Goal: Transaction & Acquisition: Purchase product/service

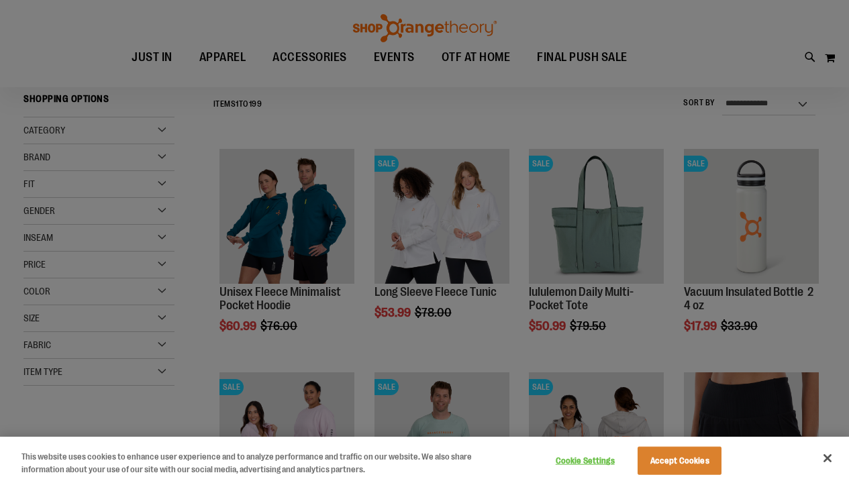
scroll to position [153, 0]
click at [690, 462] on button "Accept Cookies" at bounding box center [679, 461] width 84 height 28
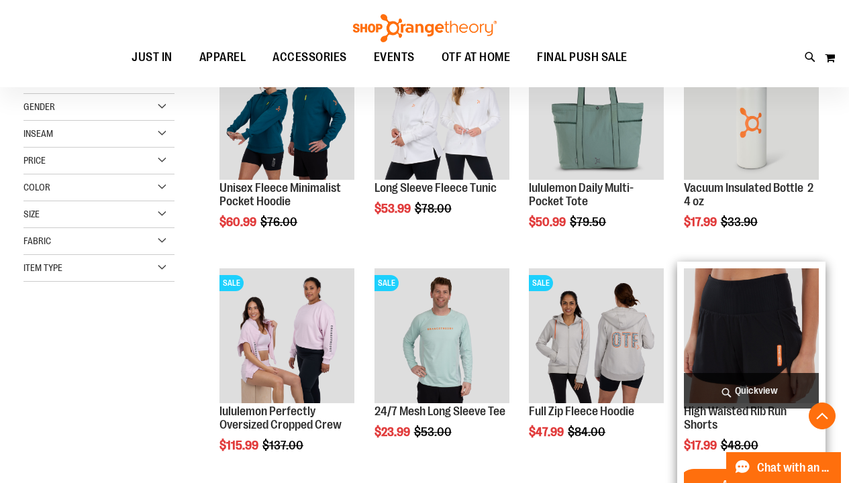
scroll to position [260, 0]
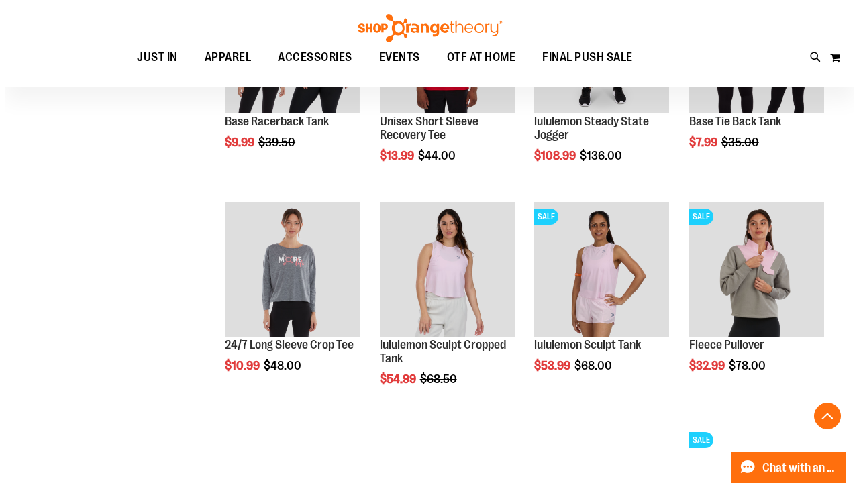
scroll to position [1451, 0]
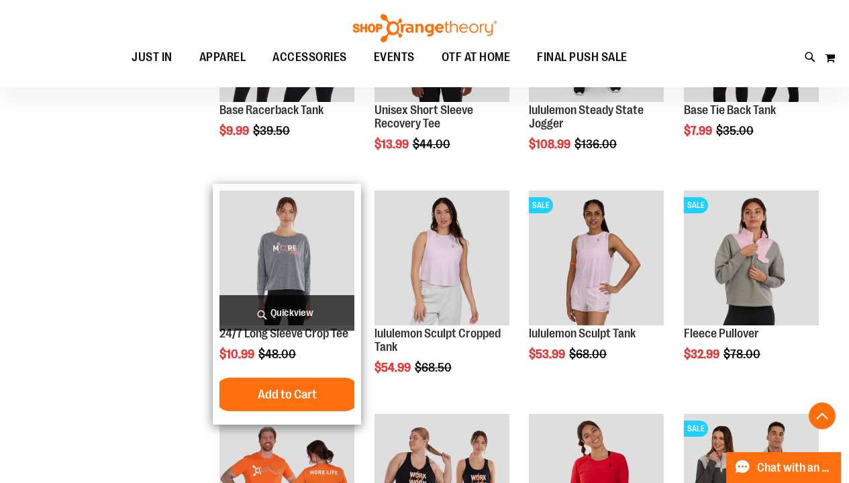
click at [287, 303] on span "Quickview" at bounding box center [286, 313] width 135 height 36
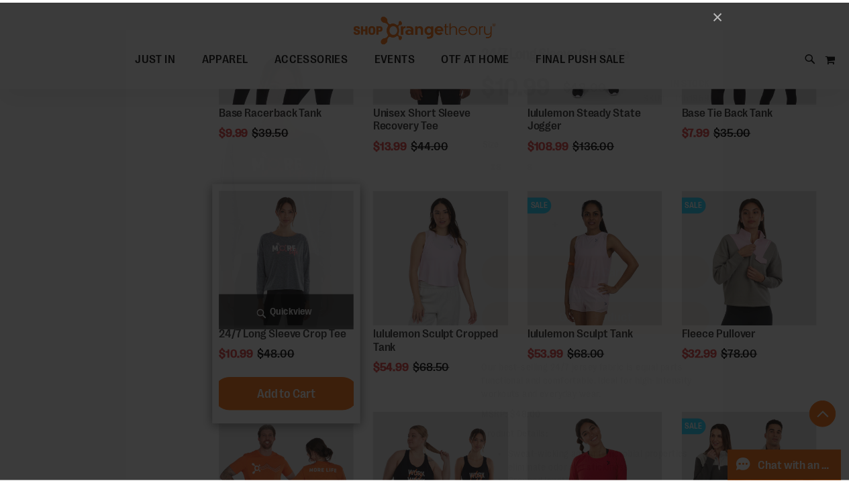
scroll to position [0, 0]
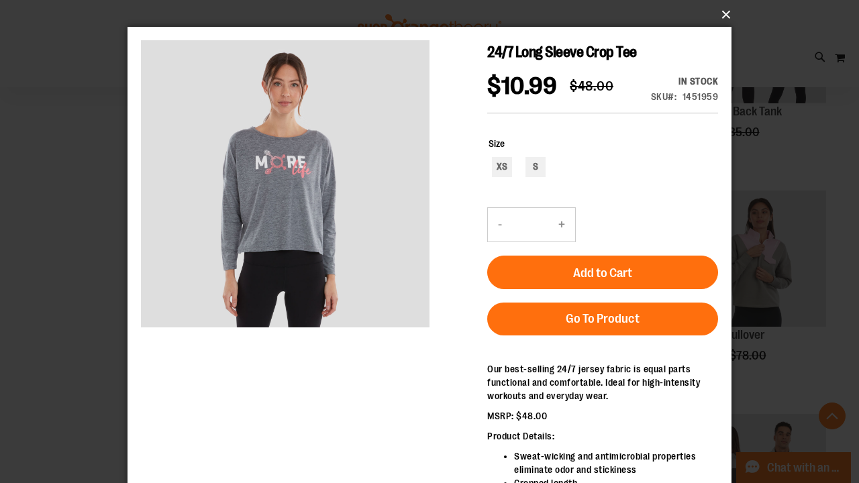
click at [725, 12] on button "×" at bounding box center [434, 15] width 604 height 30
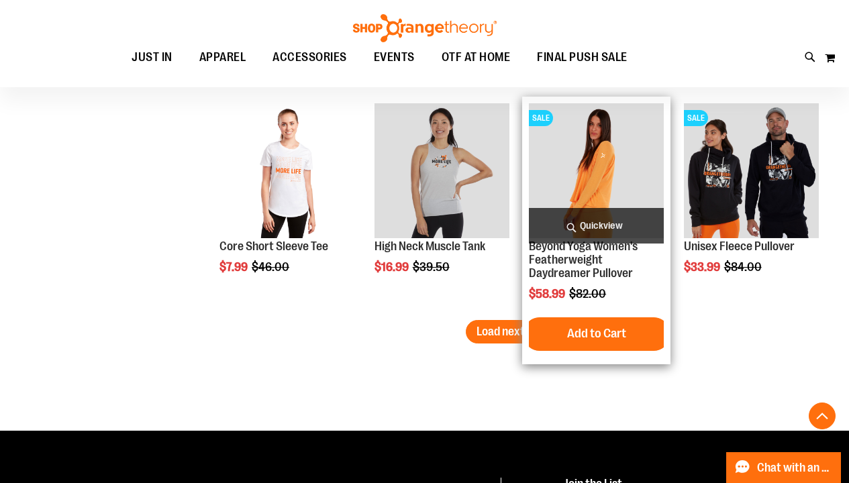
scroll to position [1984, 0]
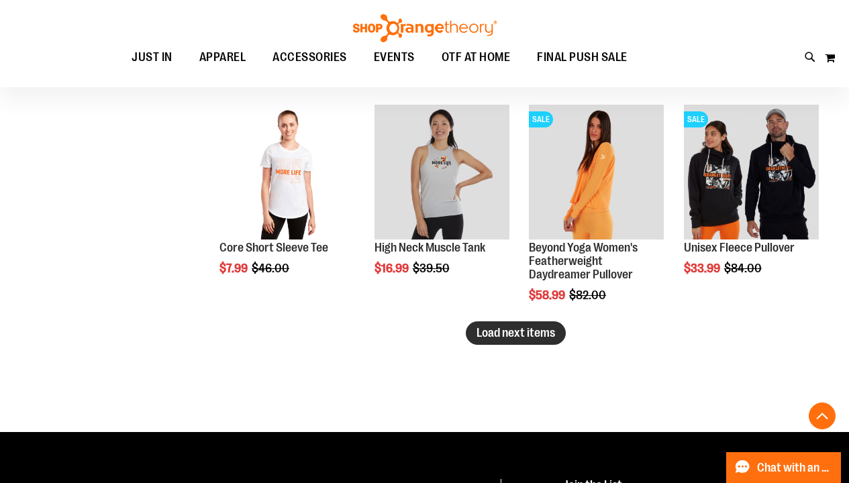
click at [499, 334] on span "Load next items" at bounding box center [515, 332] width 79 height 13
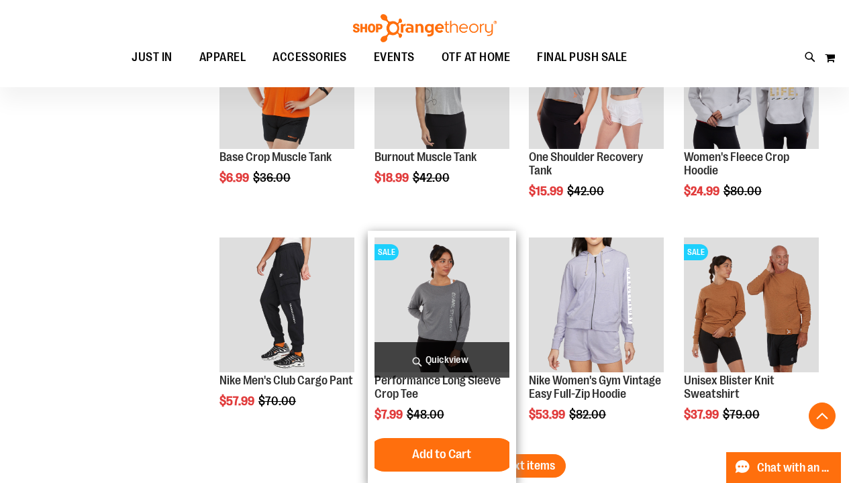
scroll to position [2560, 0]
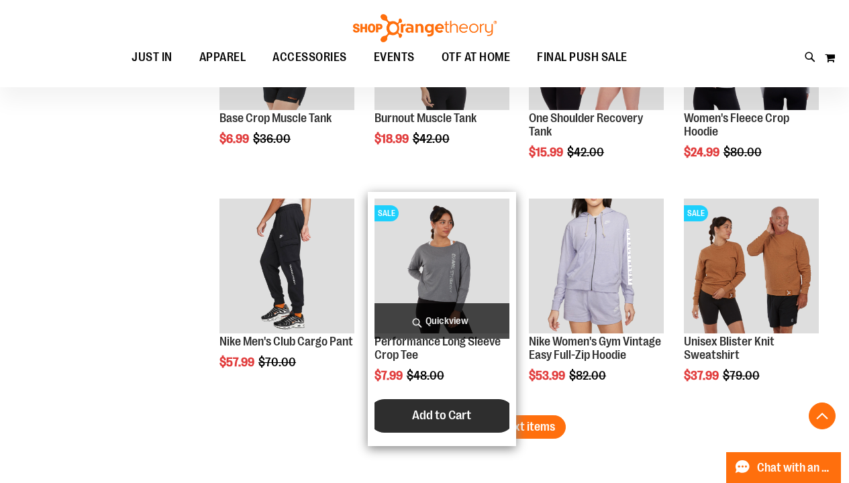
click at [447, 415] on span "Add to Cart" at bounding box center [441, 415] width 59 height 15
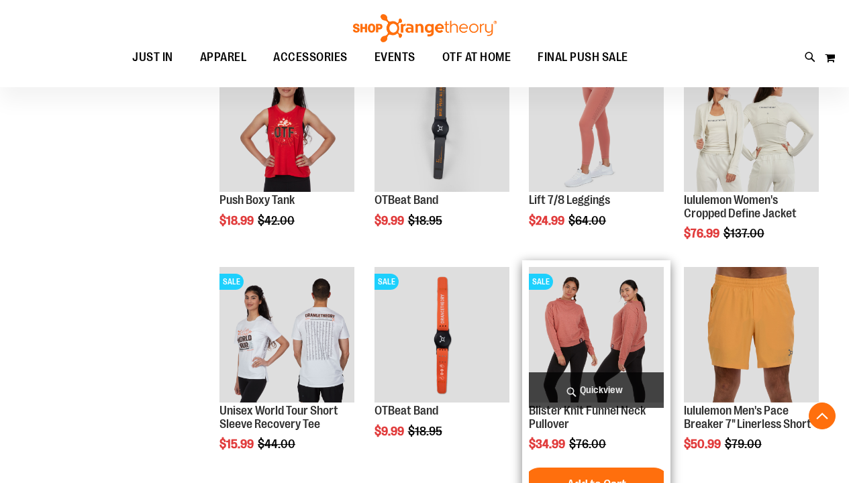
scroll to position [841, 0]
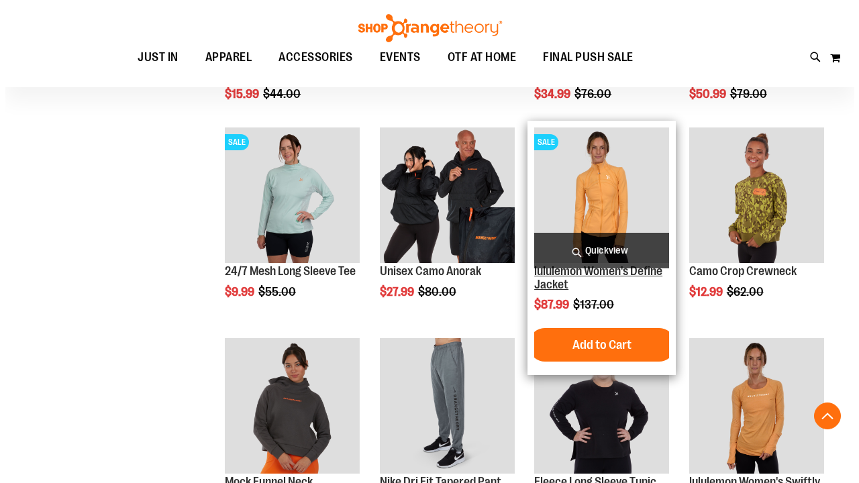
scroll to position [1096, 0]
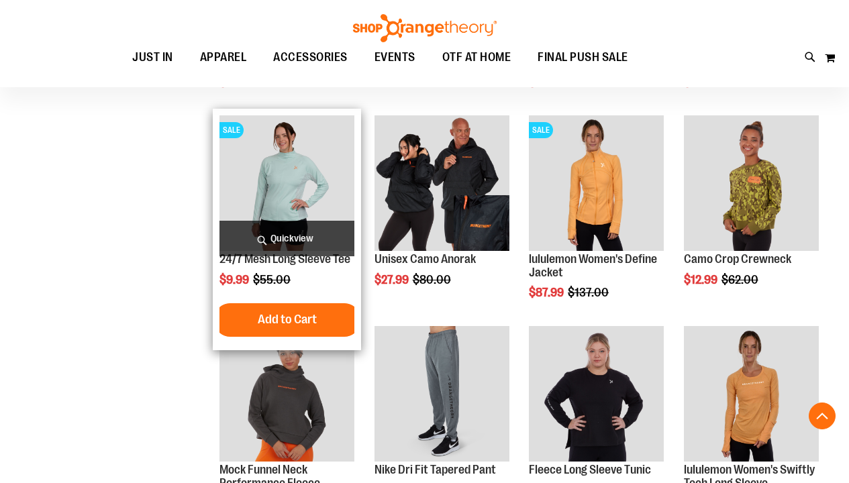
click at [289, 235] on span "Quickview" at bounding box center [286, 239] width 135 height 36
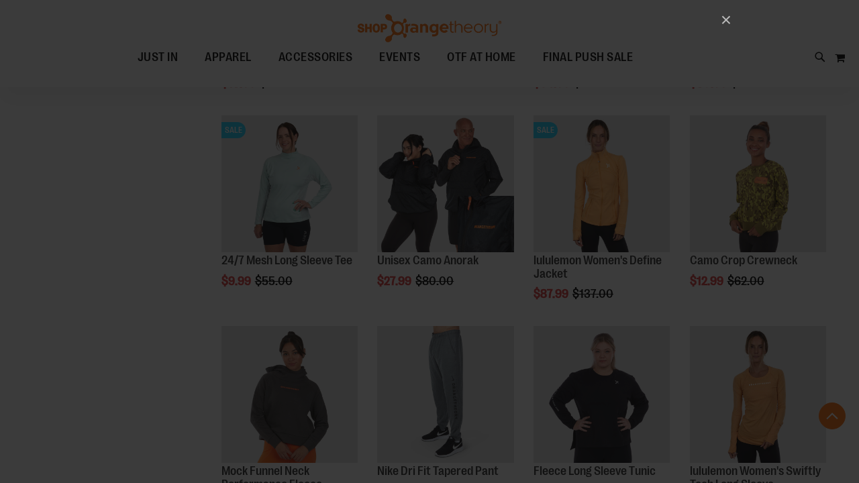
scroll to position [0, 0]
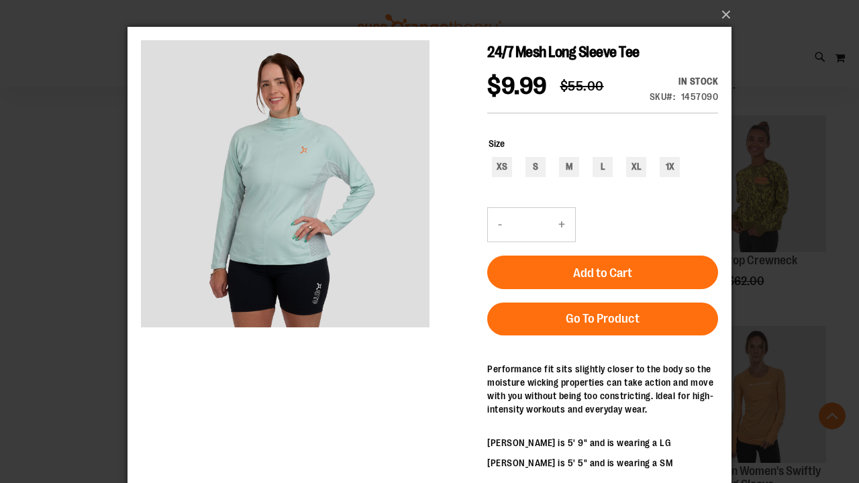
click at [623, 167] on div "XS S M L XL 1X" at bounding box center [602, 168] width 229 height 23
click at [635, 165] on div "XL" at bounding box center [636, 167] width 20 height 20
type input "***"
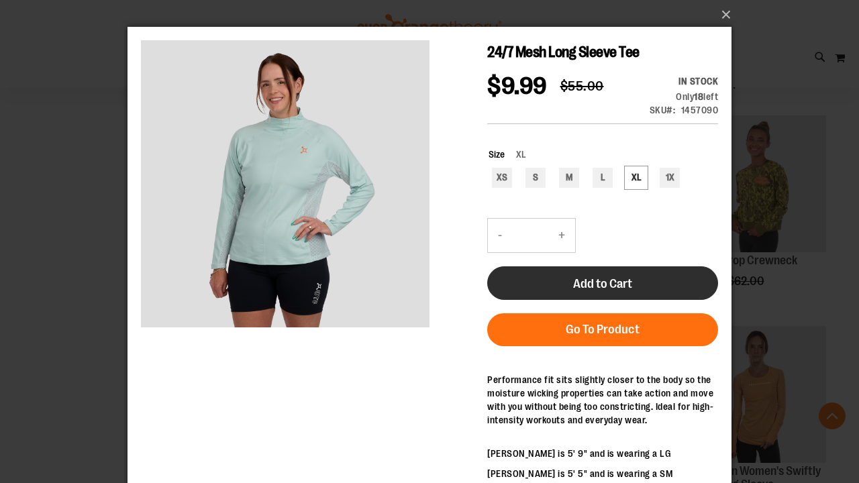
click at [597, 285] on span "Add to Cart" at bounding box center [602, 283] width 59 height 15
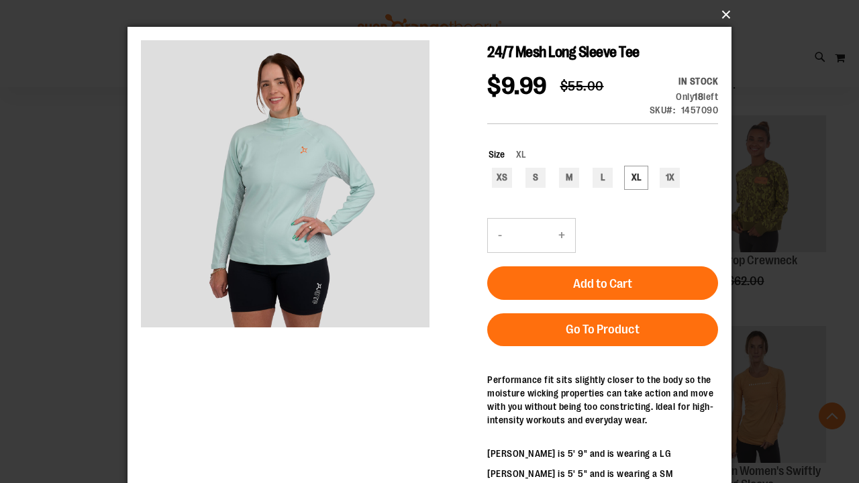
click at [725, 9] on button "×" at bounding box center [434, 15] width 604 height 30
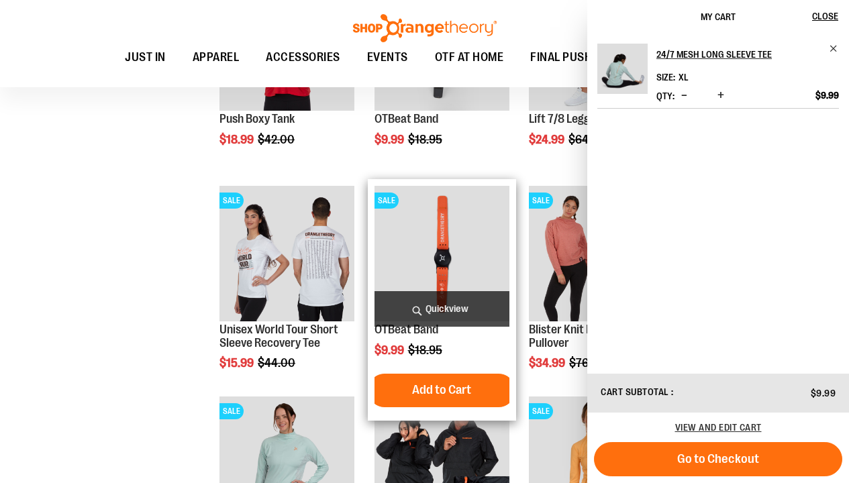
scroll to position [823, 0]
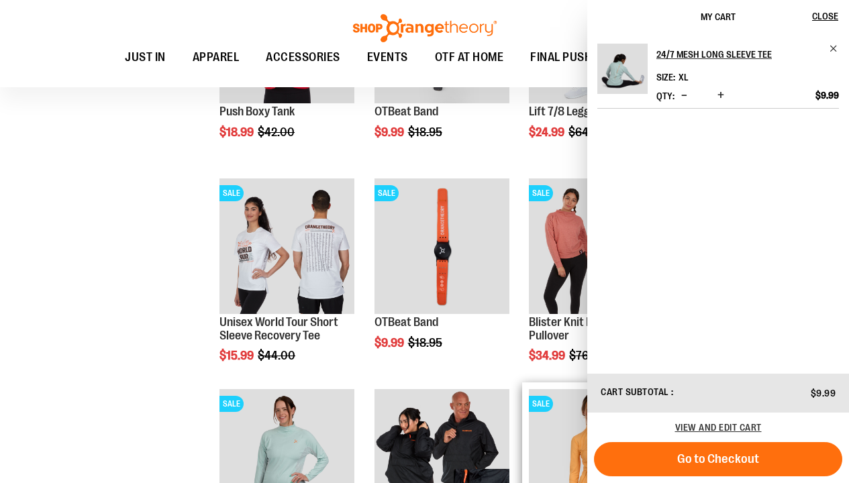
click at [544, 435] on img "product" at bounding box center [596, 456] width 135 height 135
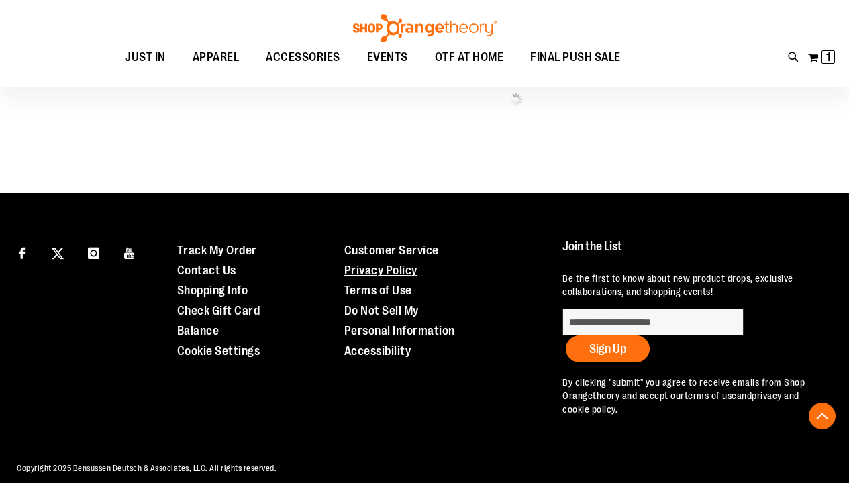
scroll to position [704, 0]
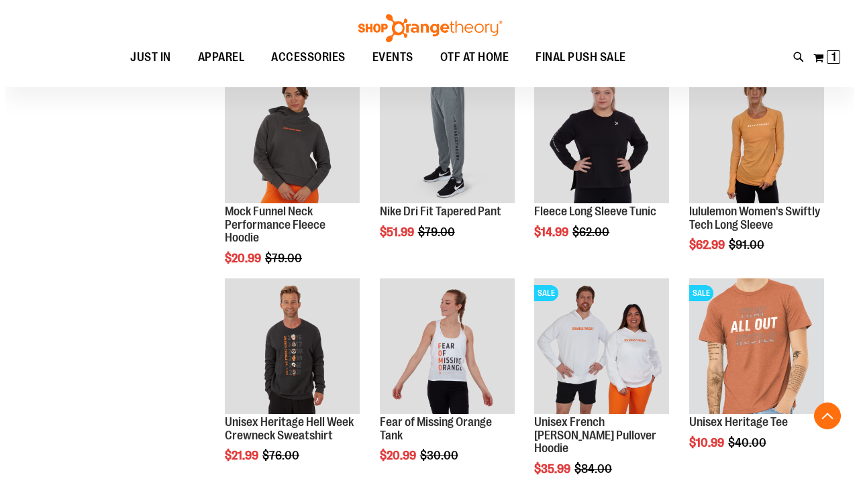
scroll to position [1357, 0]
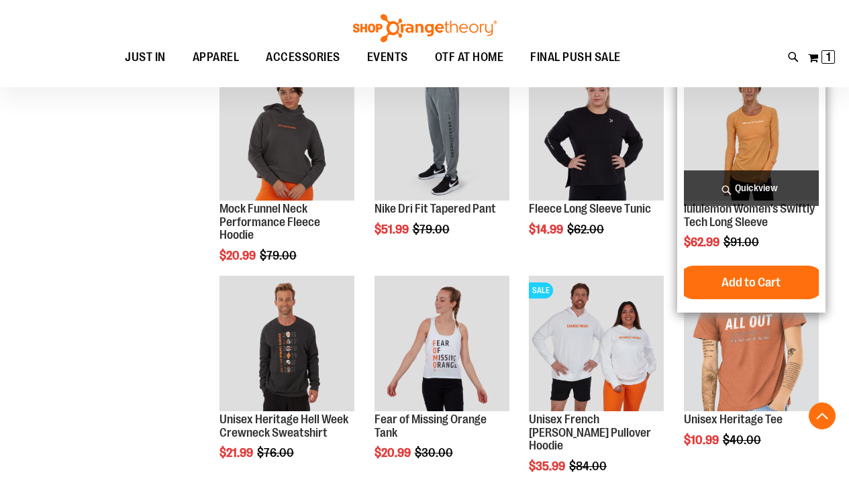
click at [747, 185] on span "Quickview" at bounding box center [751, 188] width 135 height 36
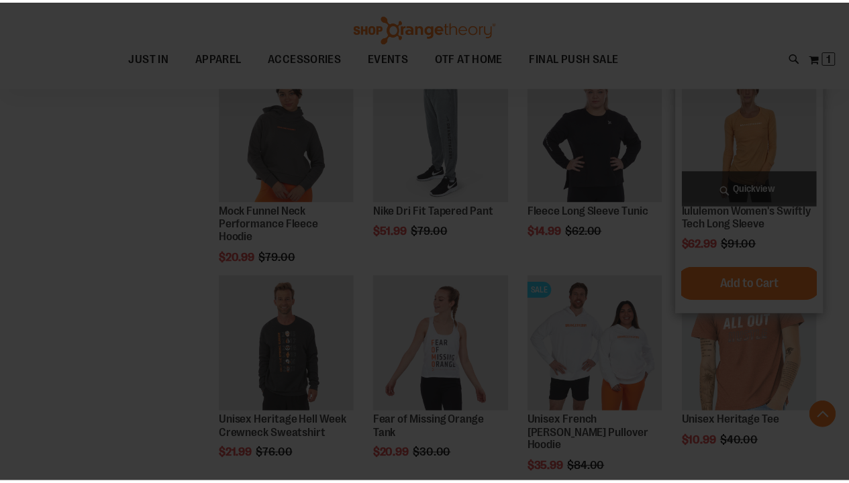
scroll to position [0, 0]
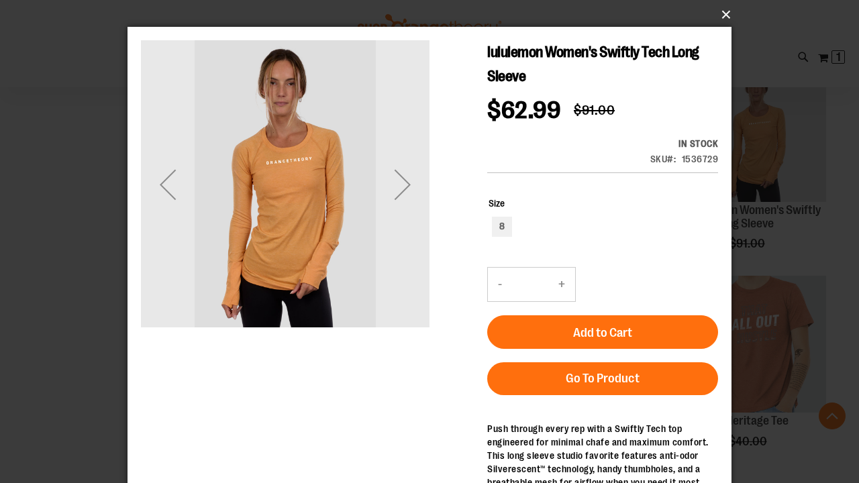
click at [725, 13] on button "×" at bounding box center [434, 15] width 604 height 30
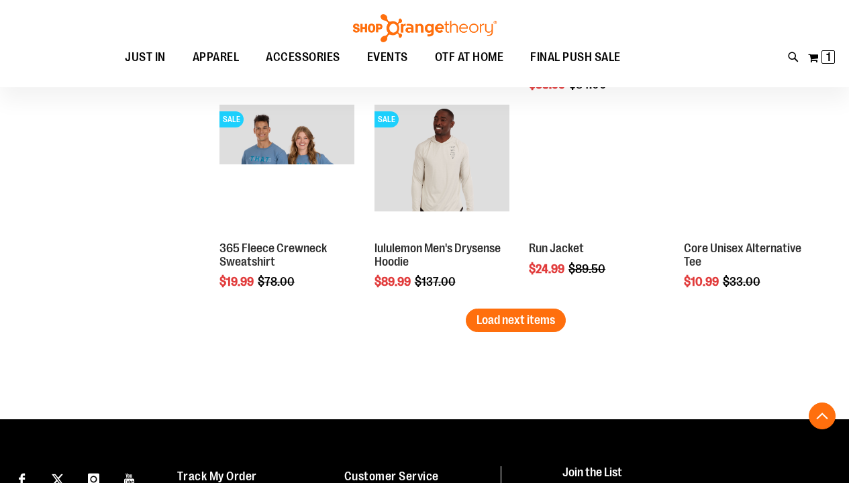
scroll to position [1728, 0]
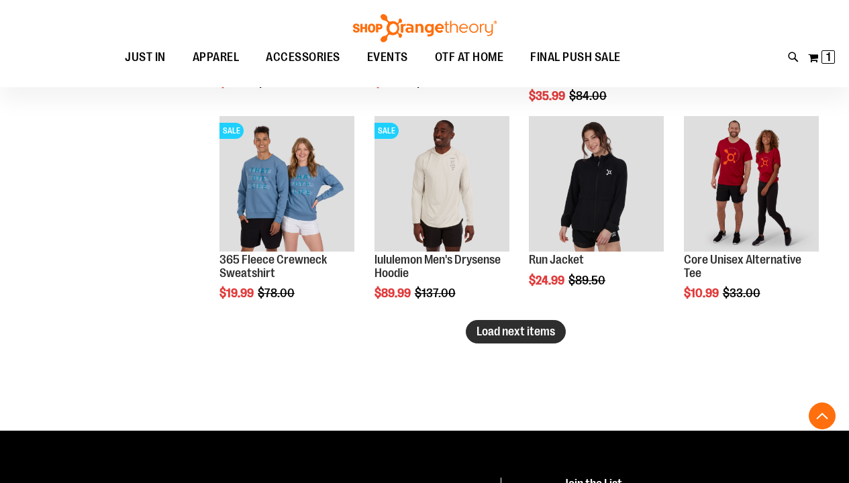
click at [539, 330] on span "Load next items" at bounding box center [515, 331] width 79 height 13
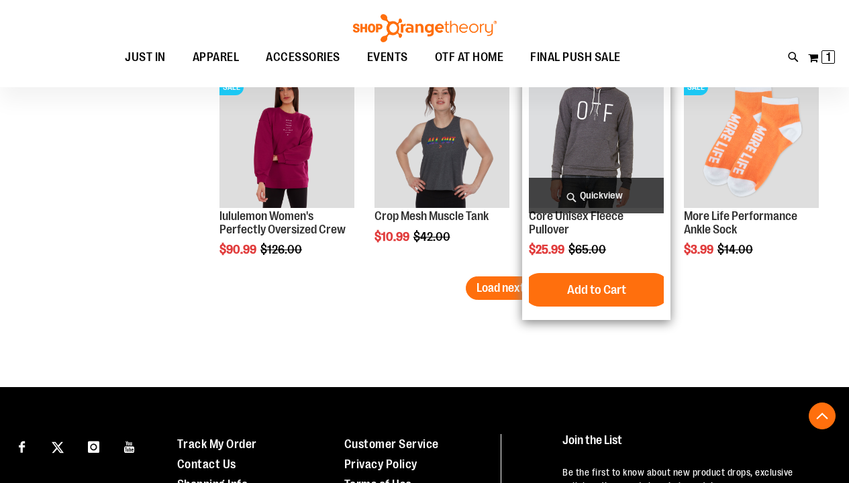
scroll to position [2405, 0]
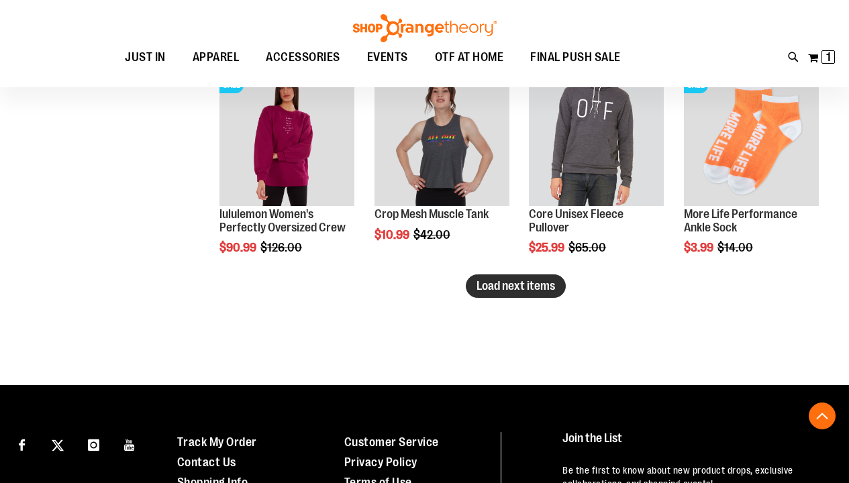
click at [501, 283] on span "Load next items" at bounding box center [515, 285] width 79 height 13
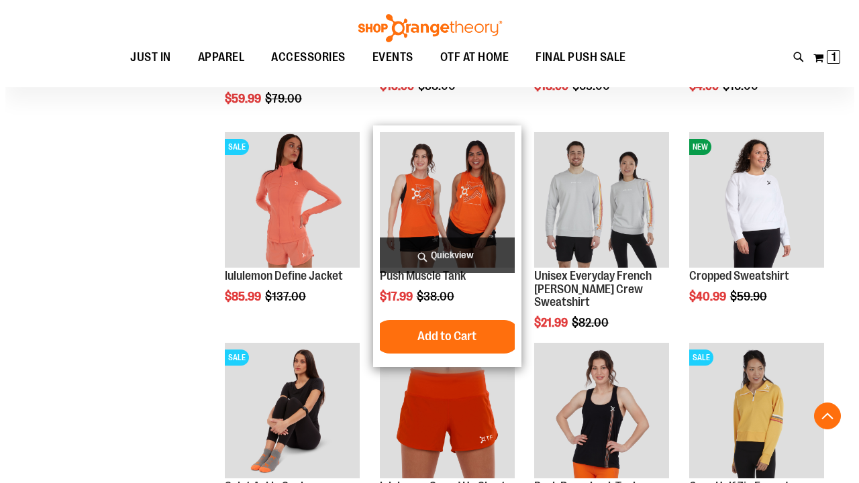
scroll to position [2769, 0]
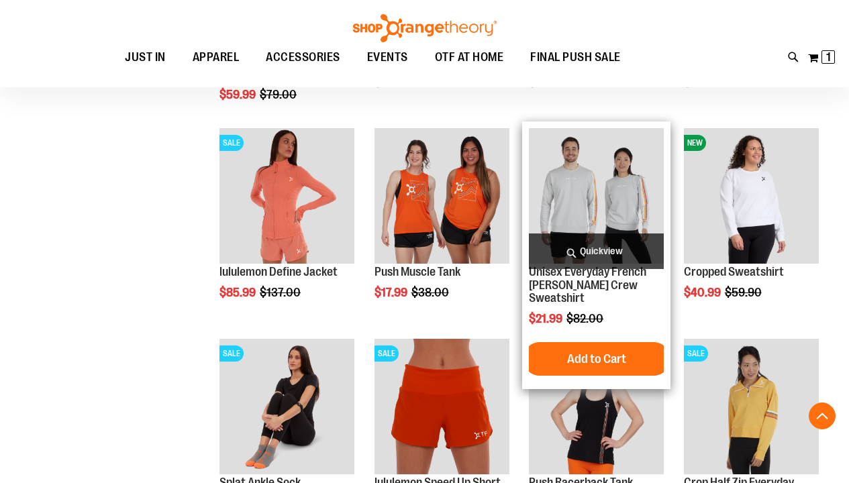
click at [598, 252] on span "Quickview" at bounding box center [596, 251] width 135 height 36
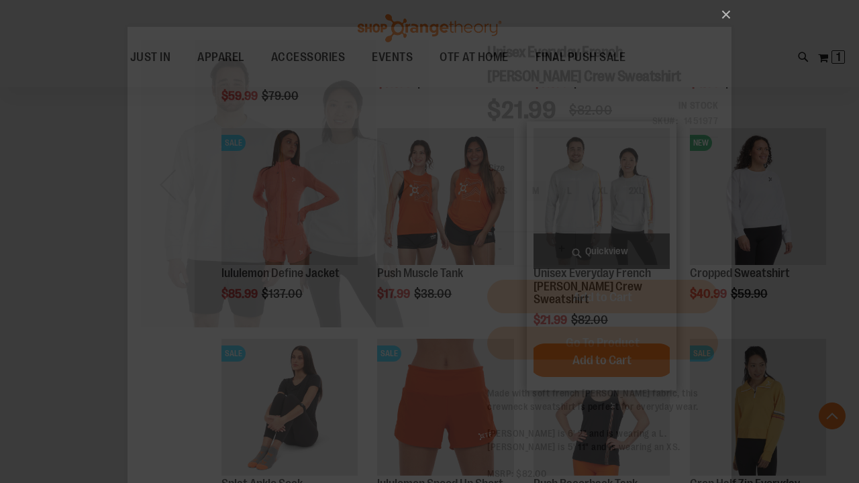
scroll to position [0, 0]
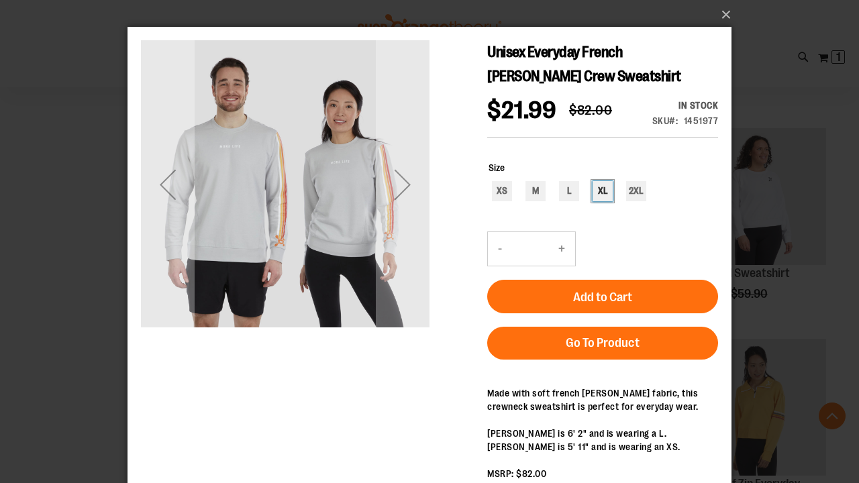
click at [598, 197] on div "XL" at bounding box center [602, 191] width 20 height 20
type input "***"
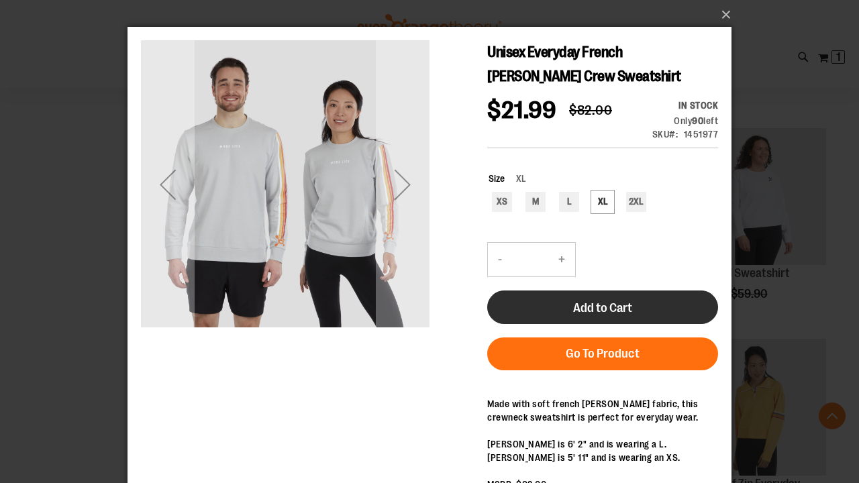
click at [599, 301] on span "Add to Cart" at bounding box center [602, 308] width 59 height 15
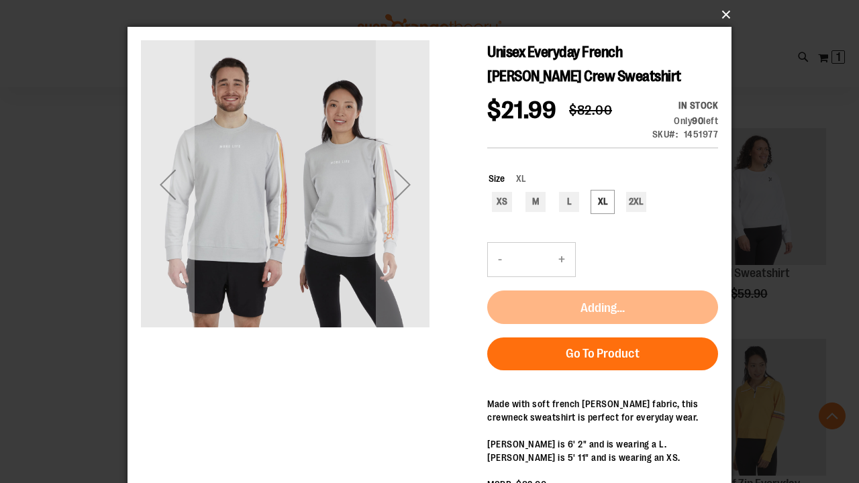
click at [724, 12] on button "×" at bounding box center [434, 15] width 604 height 30
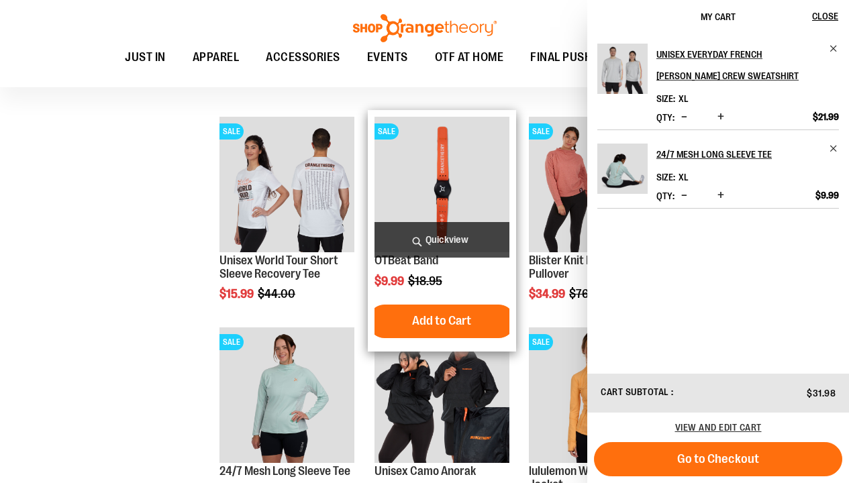
scroll to position [888, 0]
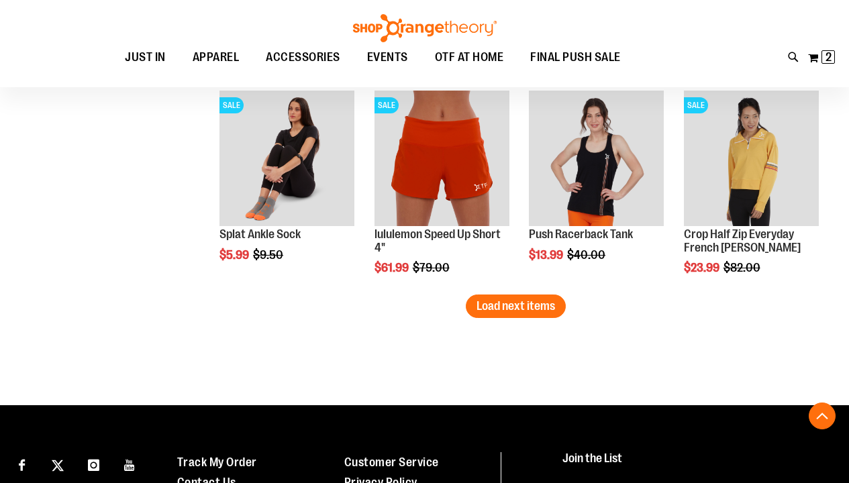
scroll to position [3019, 0]
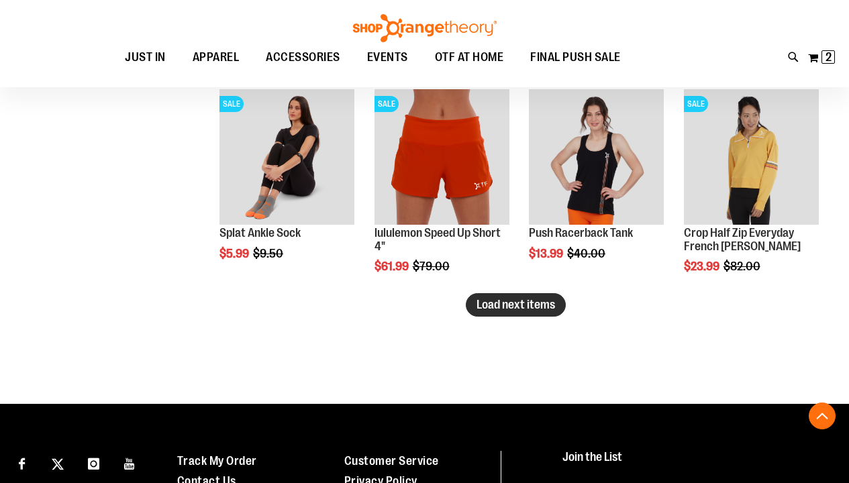
click at [516, 303] on span "Load next items" at bounding box center [515, 304] width 79 height 13
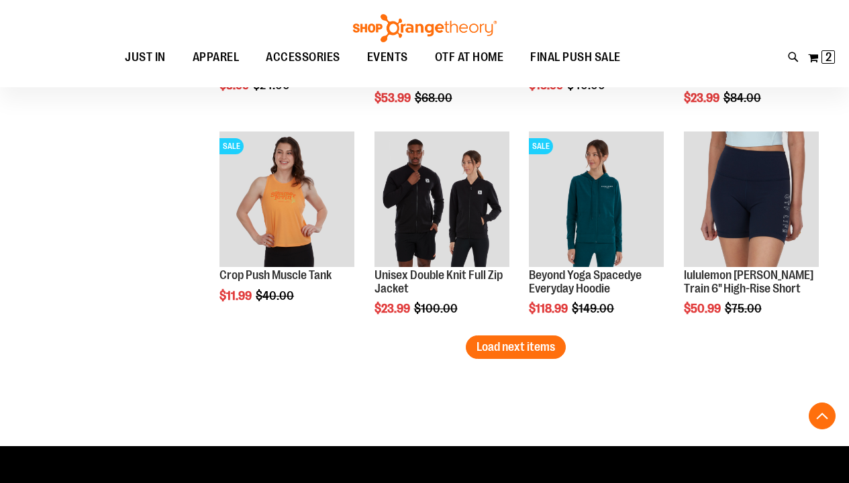
scroll to position [3612, 0]
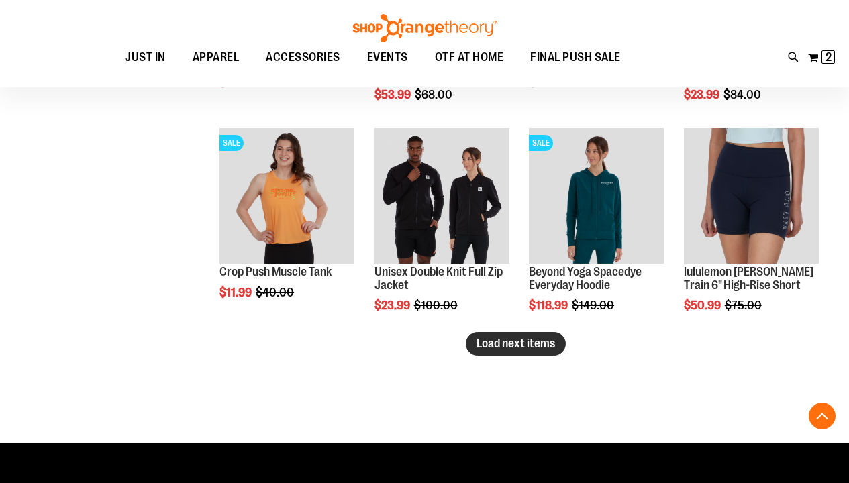
click at [527, 343] on span "Load next items" at bounding box center [515, 343] width 79 height 13
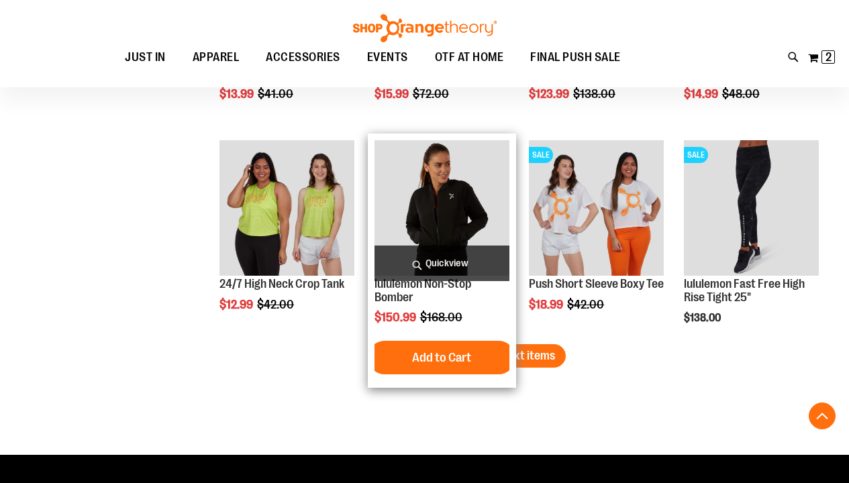
scroll to position [4235, 0]
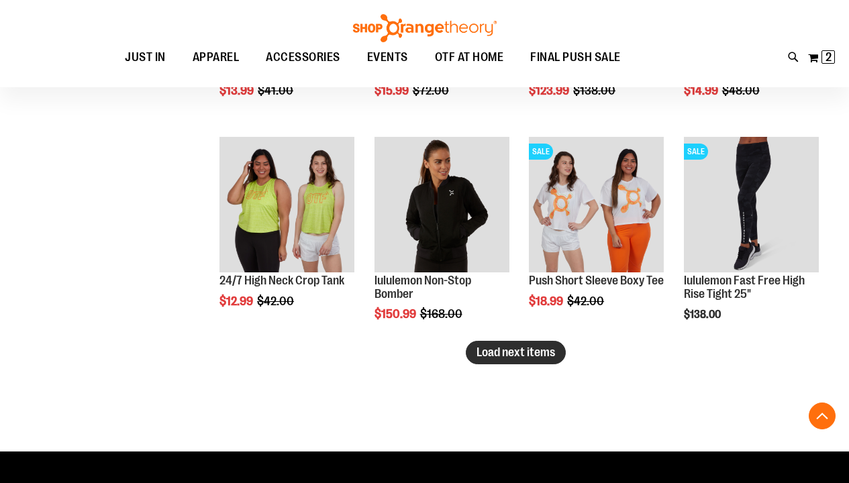
click at [519, 346] on span "Load next items" at bounding box center [515, 352] width 79 height 13
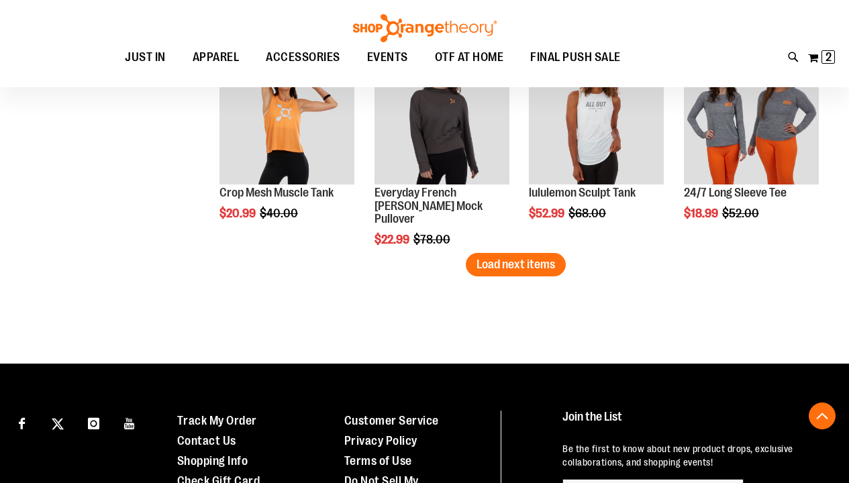
scroll to position [4965, 0]
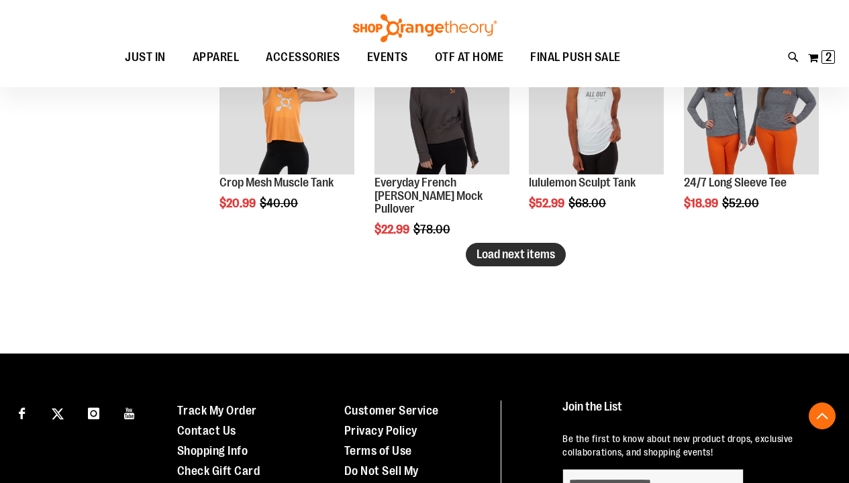
click at [507, 258] on span "Load next items" at bounding box center [515, 254] width 79 height 13
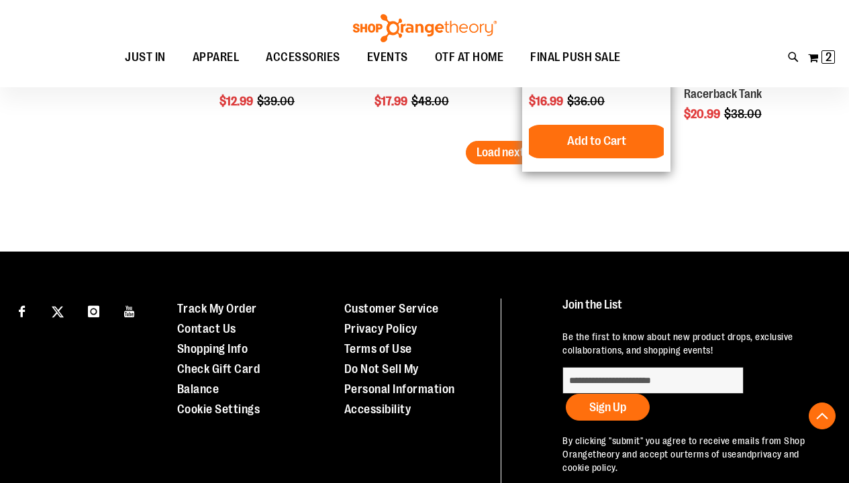
scroll to position [5706, 0]
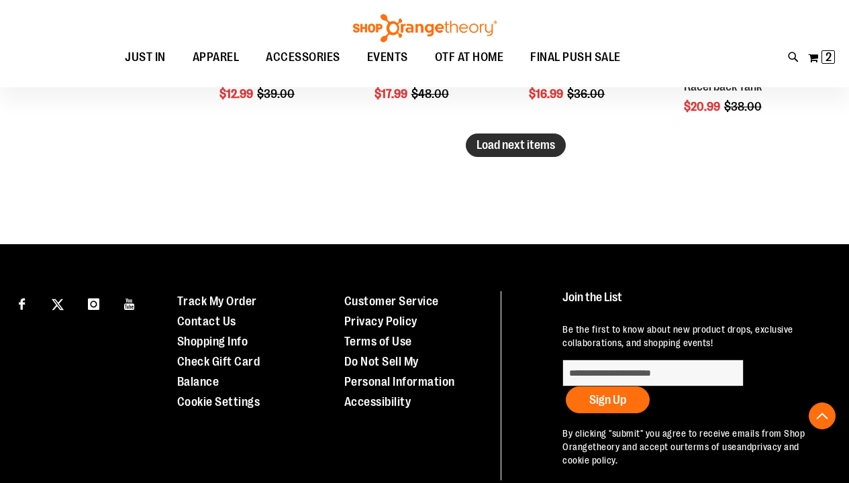
click at [501, 150] on span "Load next items" at bounding box center [515, 144] width 79 height 13
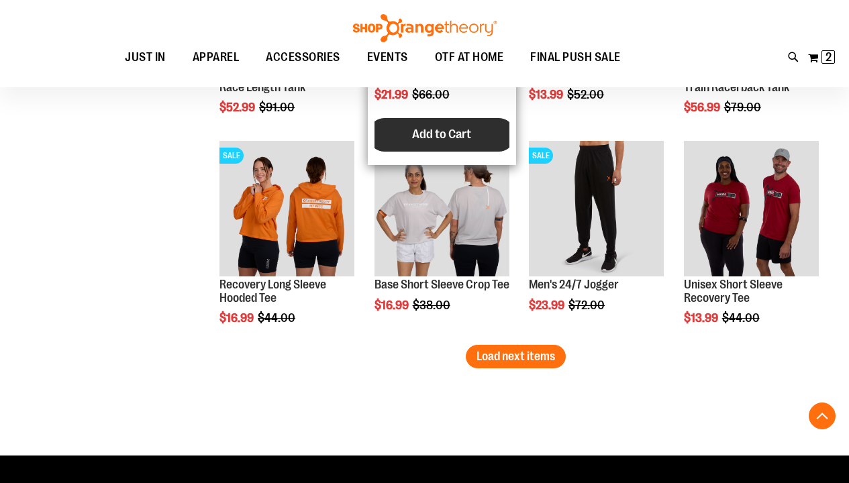
scroll to position [6135, 0]
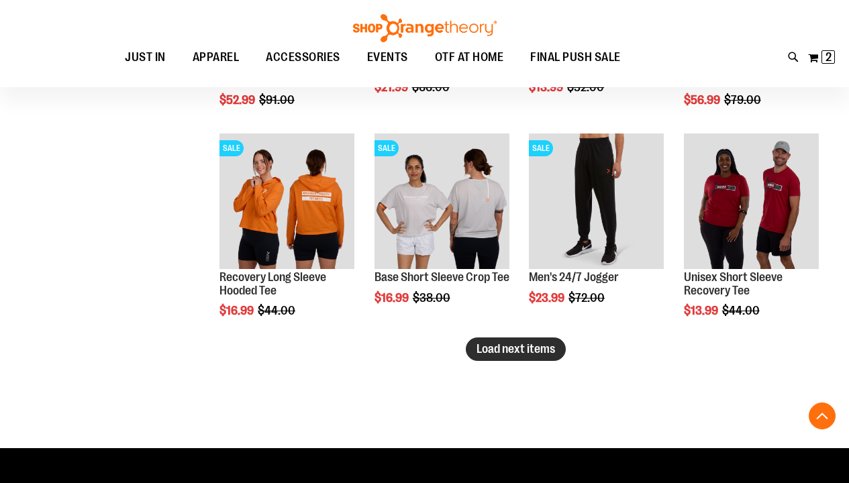
click at [502, 346] on span "Load next items" at bounding box center [515, 348] width 79 height 13
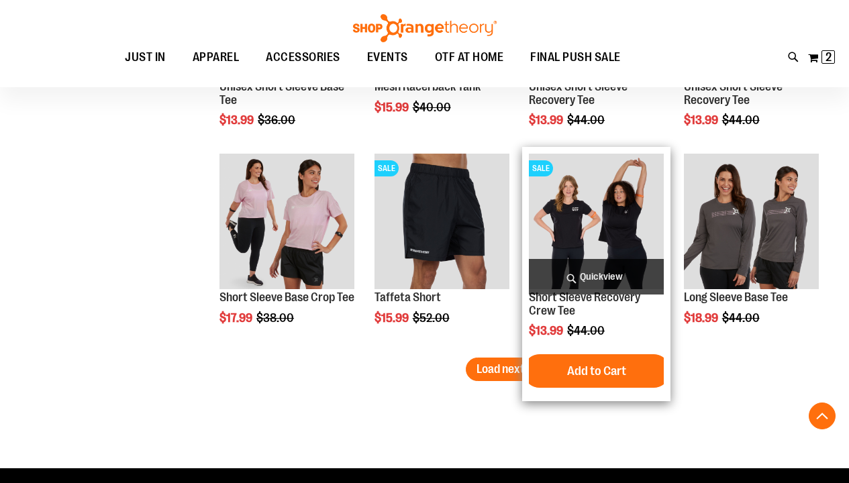
scroll to position [6747, 0]
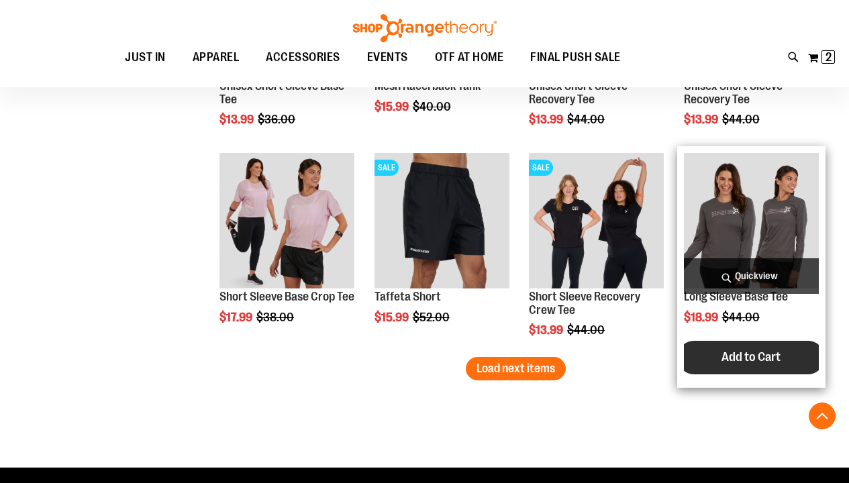
click at [743, 356] on span "Add to Cart" at bounding box center [750, 357] width 59 height 15
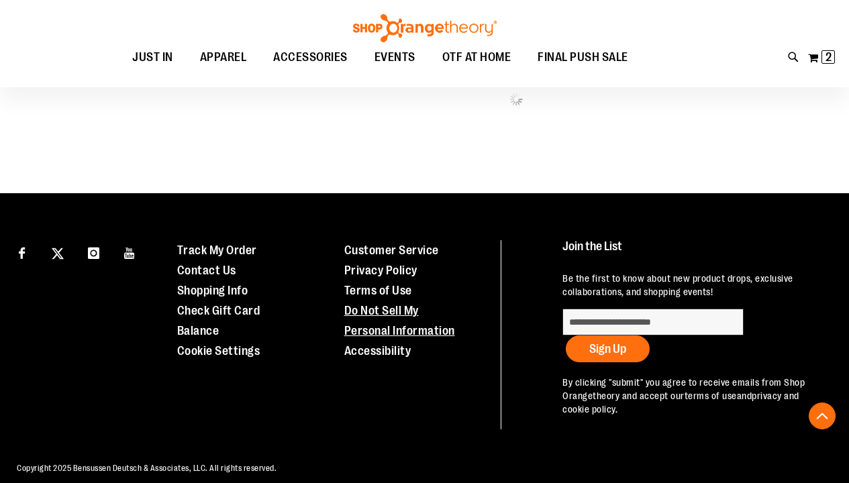
scroll to position [783, 0]
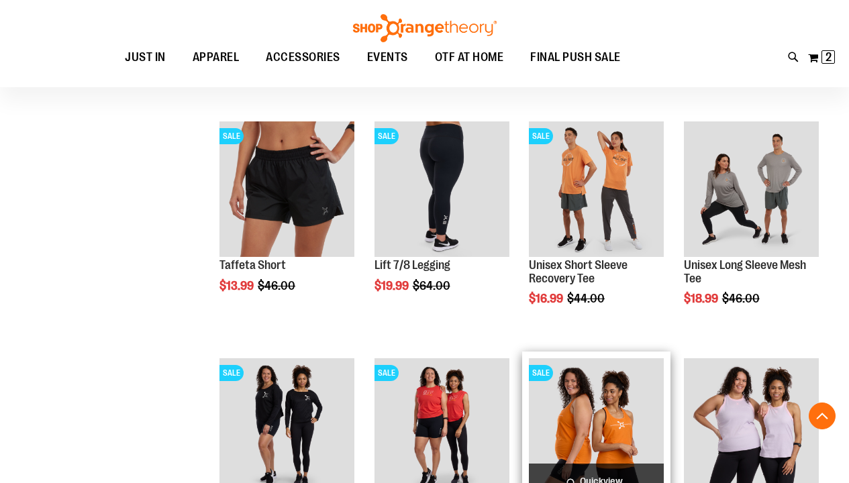
scroll to position [749, 0]
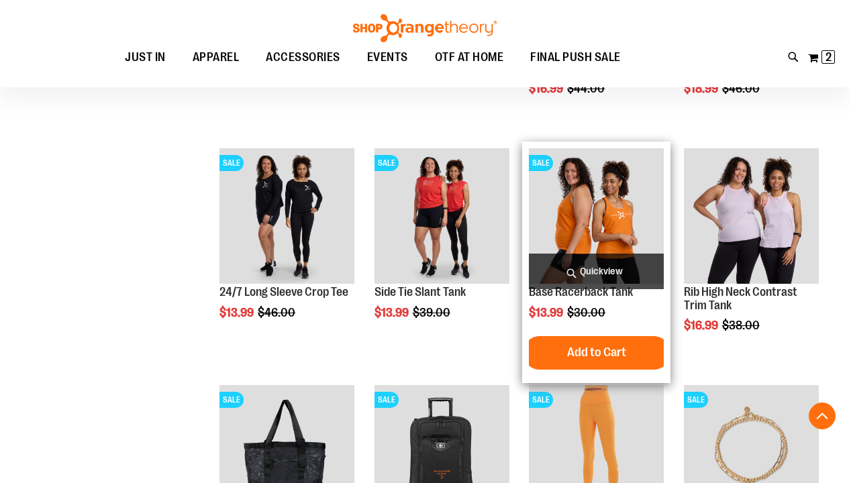
scroll to position [958, 0]
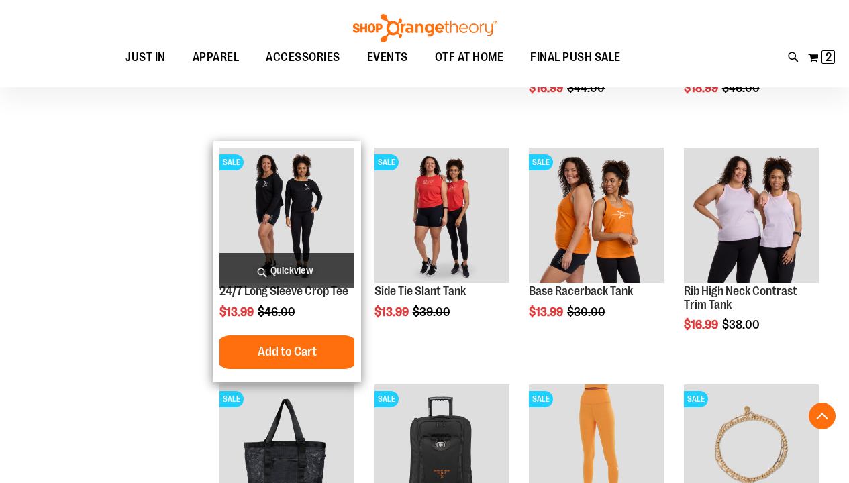
click at [294, 215] on img "product" at bounding box center [286, 215] width 135 height 135
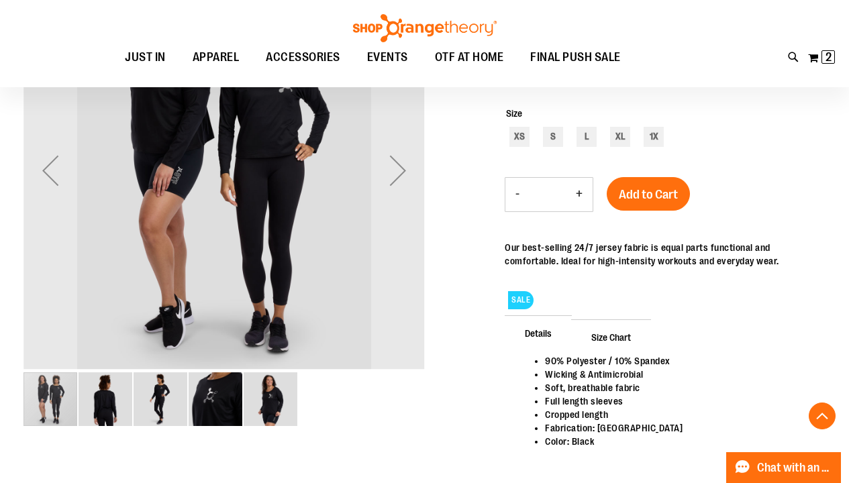
scroll to position [227, 0]
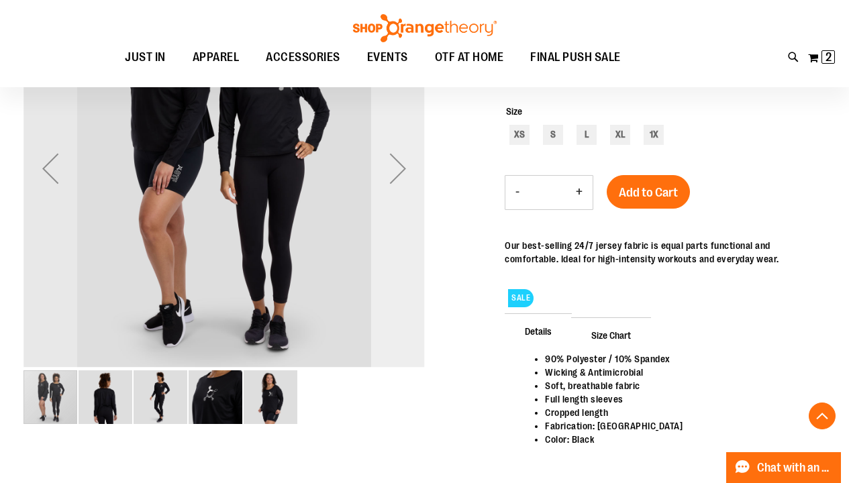
click at [399, 162] on div "Next" at bounding box center [398, 169] width 54 height 54
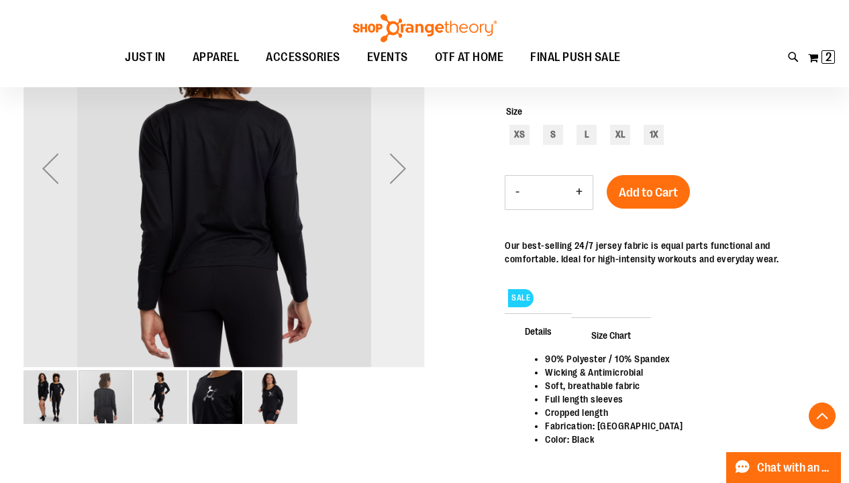
click at [401, 164] on div "Next" at bounding box center [398, 169] width 54 height 54
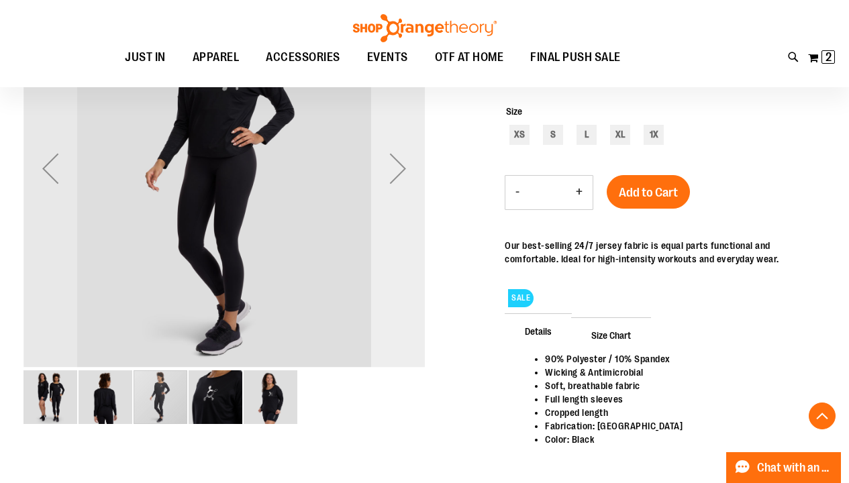
click at [401, 165] on div "Next" at bounding box center [398, 169] width 54 height 54
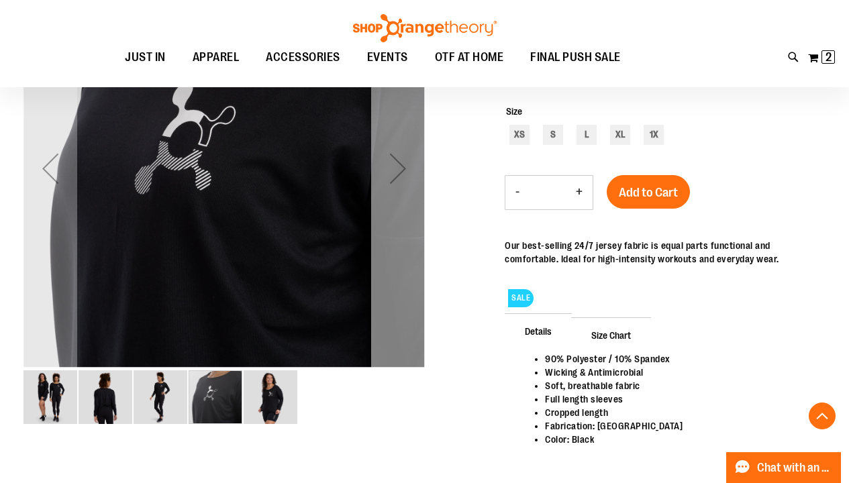
click at [402, 165] on div "Next" at bounding box center [398, 169] width 54 height 54
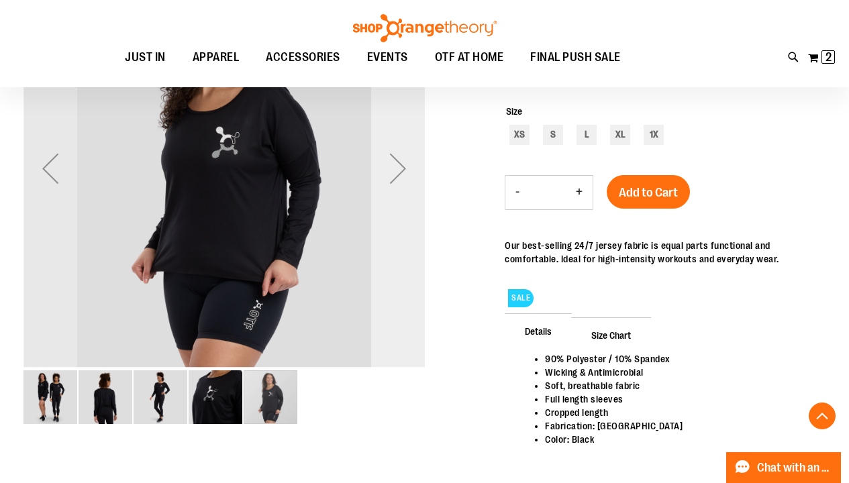
click at [402, 165] on div "Next" at bounding box center [398, 169] width 54 height 54
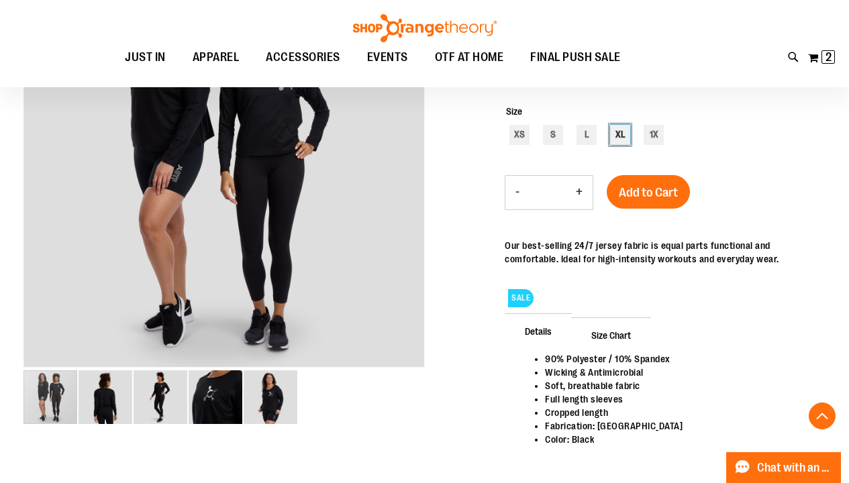
click at [623, 132] on div "XL" at bounding box center [620, 135] width 20 height 20
type input "***"
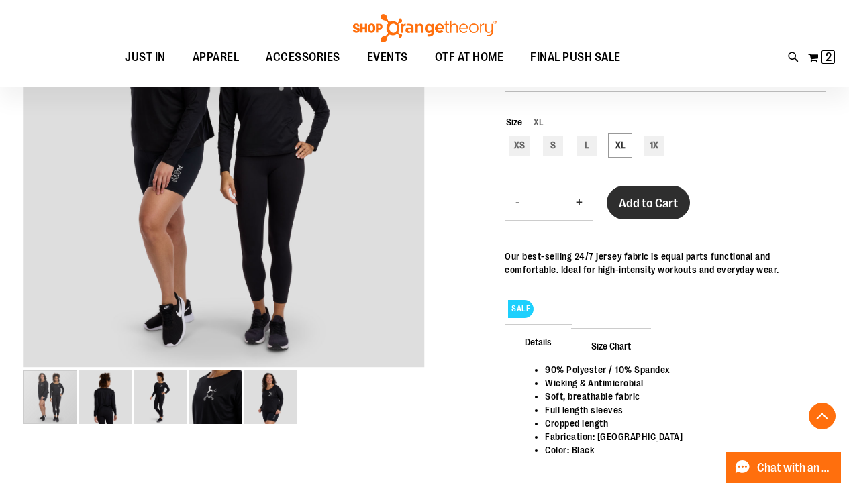
click at [647, 207] on span "Add to Cart" at bounding box center [648, 203] width 59 height 15
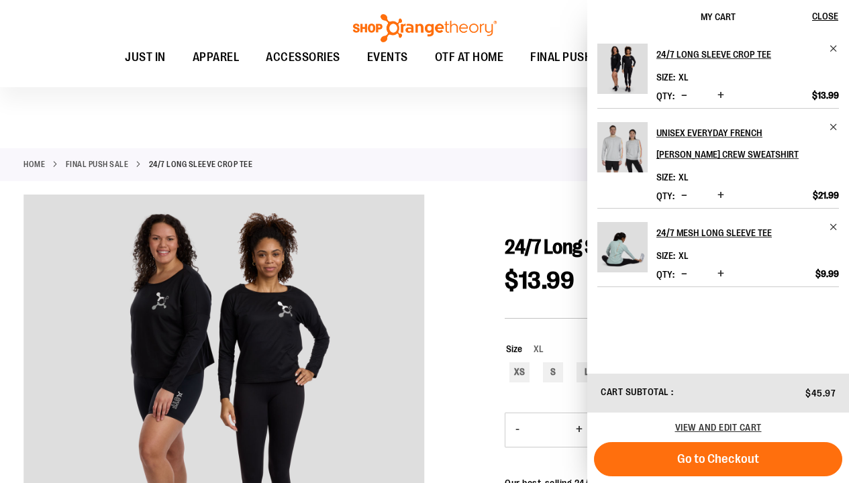
scroll to position [0, 0]
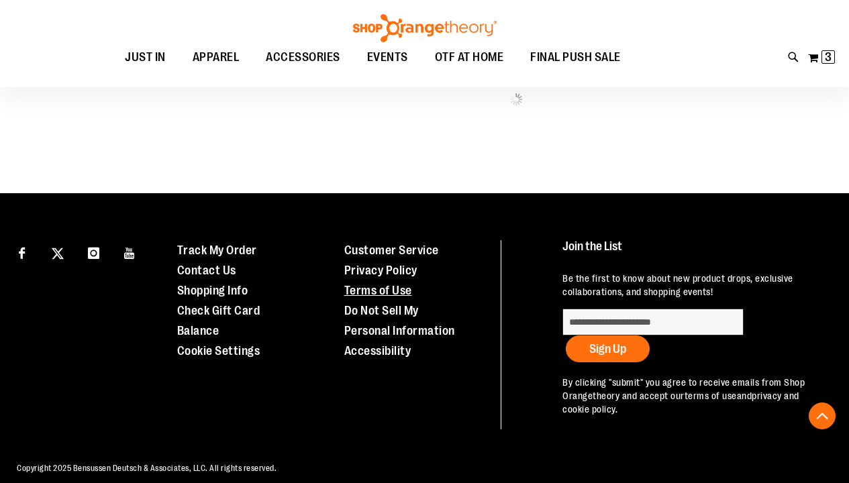
scroll to position [704, 0]
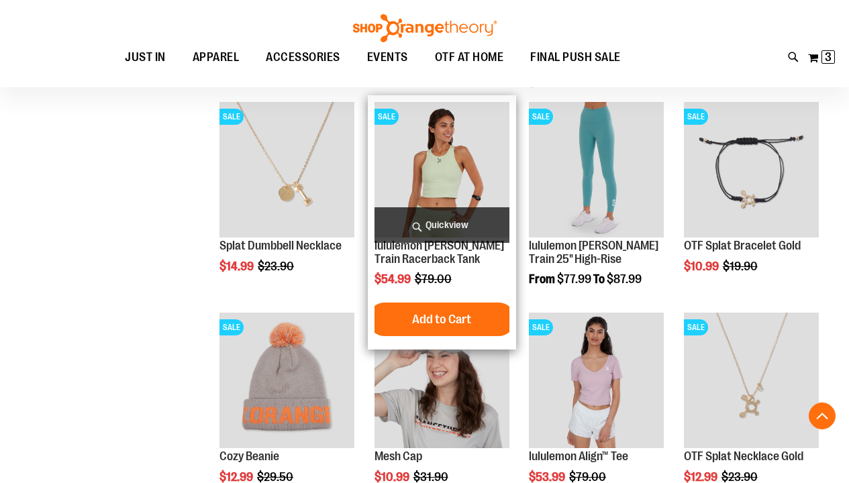
scroll to position [690, 0]
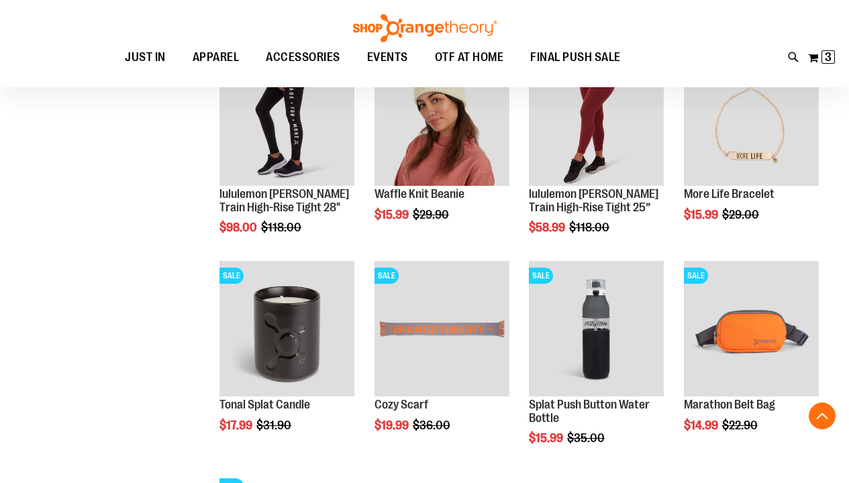
scroll to position [1150, 0]
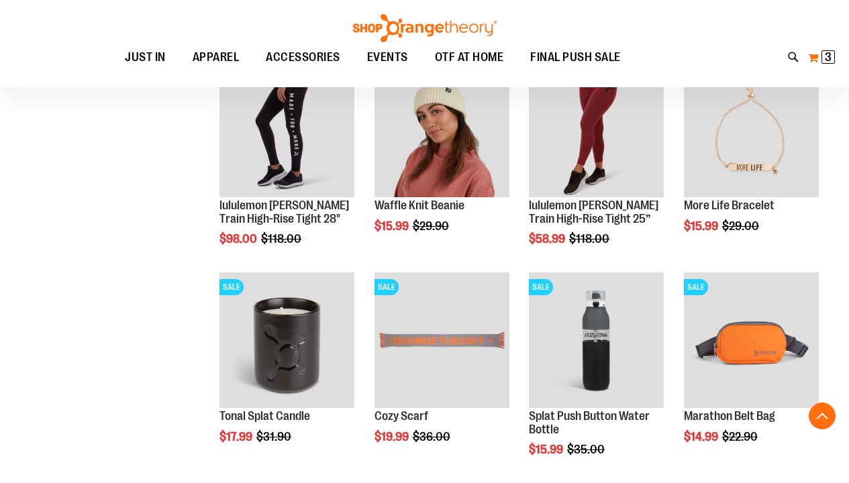
click at [825, 56] on span "3" at bounding box center [828, 56] width 7 height 13
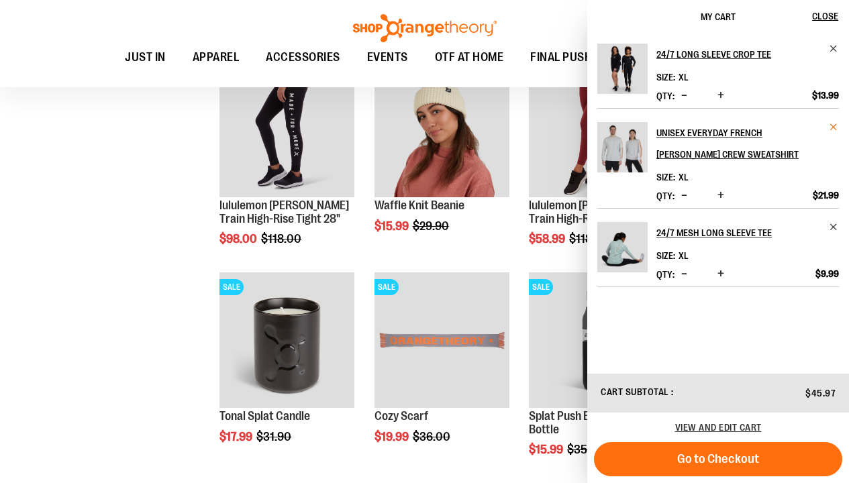
click at [833, 126] on span "Remove item" at bounding box center [834, 127] width 10 height 10
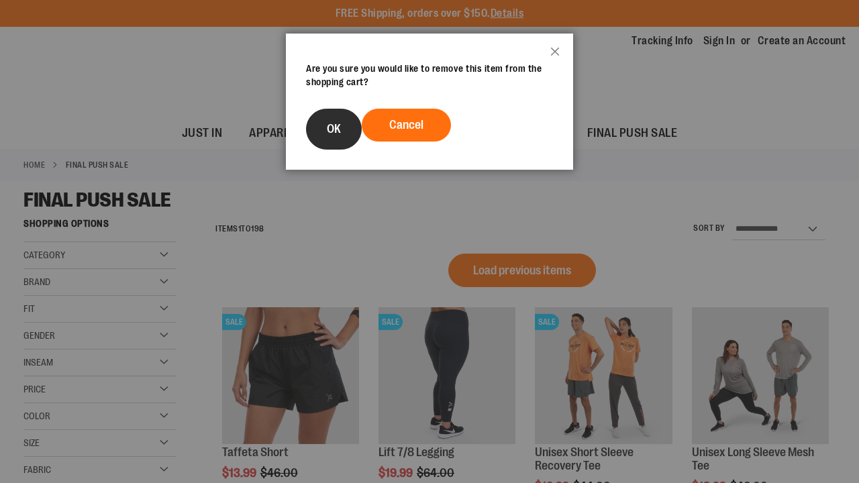
click at [334, 127] on span "OK" at bounding box center [334, 128] width 14 height 13
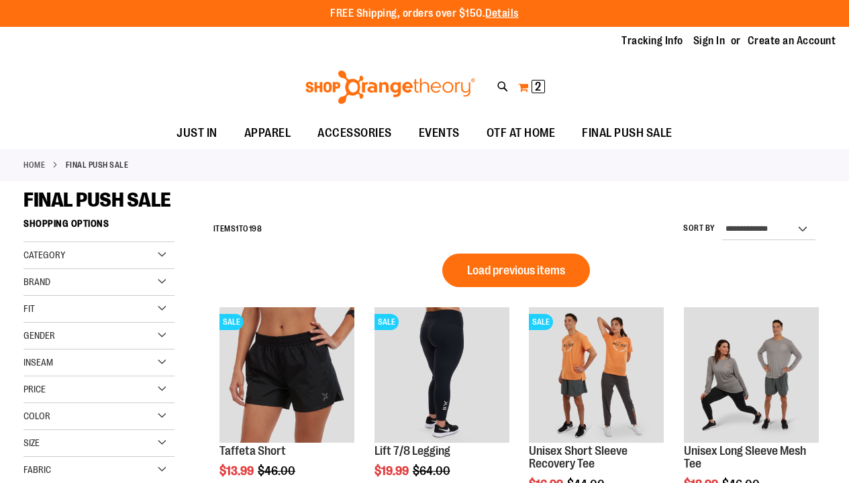
click at [523, 90] on button "My Cart 2 2 items" at bounding box center [531, 86] width 28 height 21
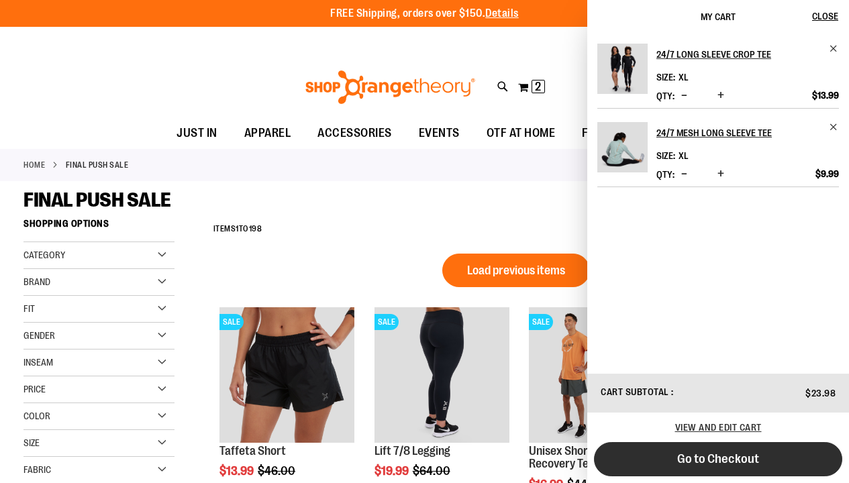
click at [718, 458] on span "Go to Checkout" at bounding box center [718, 459] width 82 height 15
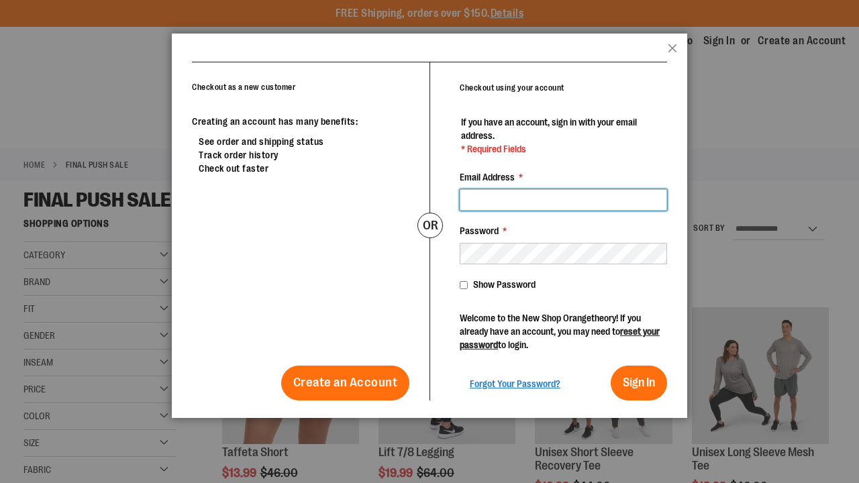
type input "**********"
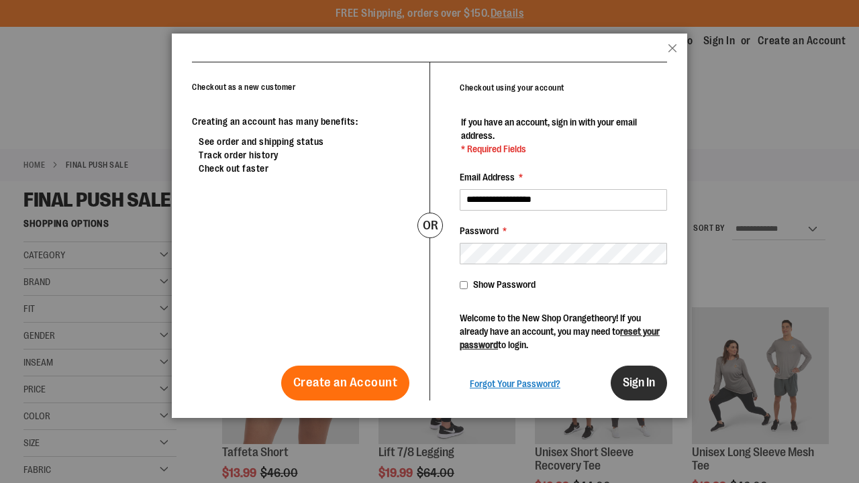
click at [631, 376] on span "Sign In" at bounding box center [639, 382] width 32 height 13
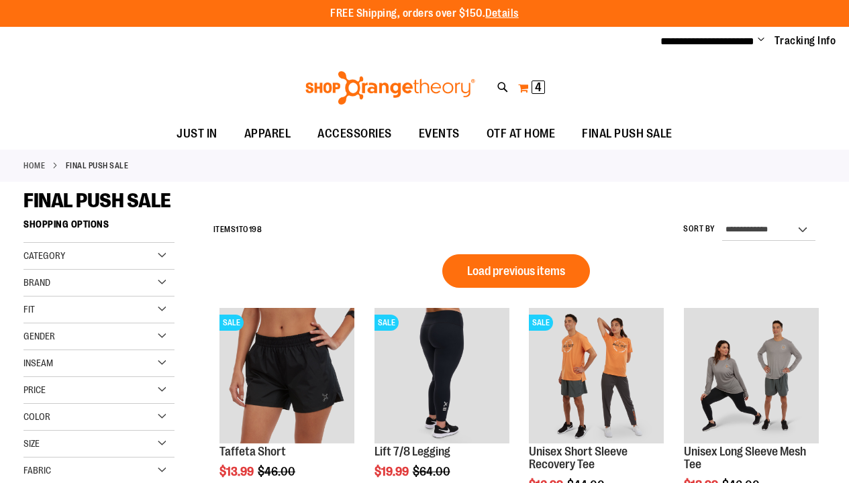
click at [531, 89] on span "4 4 items" at bounding box center [537, 87] width 13 height 13
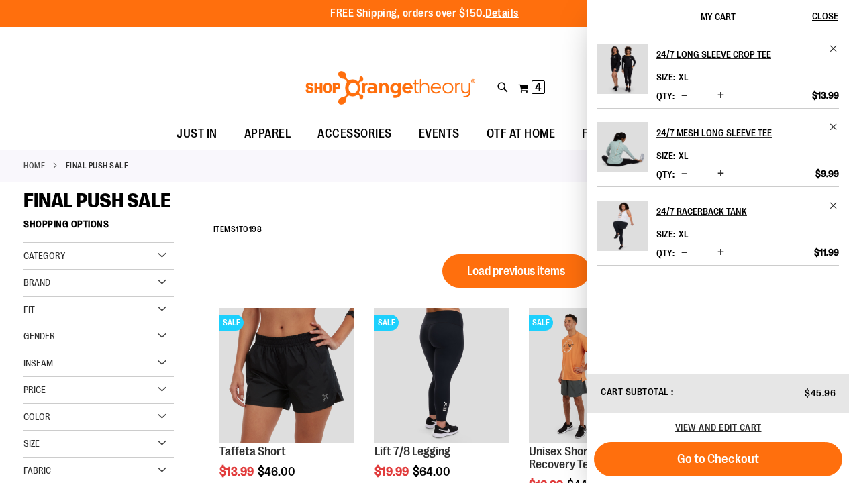
click at [681, 172] on span "Decrease product quantity" at bounding box center [684, 173] width 6 height 13
click at [683, 253] on span "Decrease product quantity" at bounding box center [684, 252] width 6 height 13
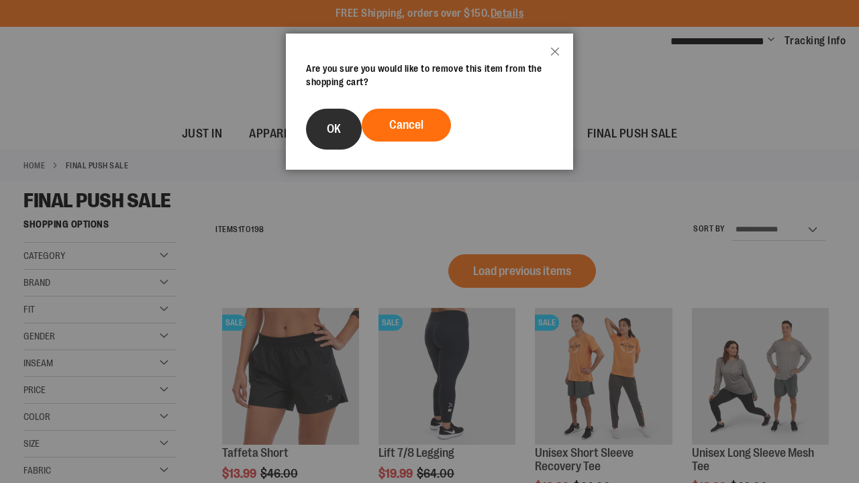
click at [335, 130] on span "OK" at bounding box center [334, 128] width 14 height 13
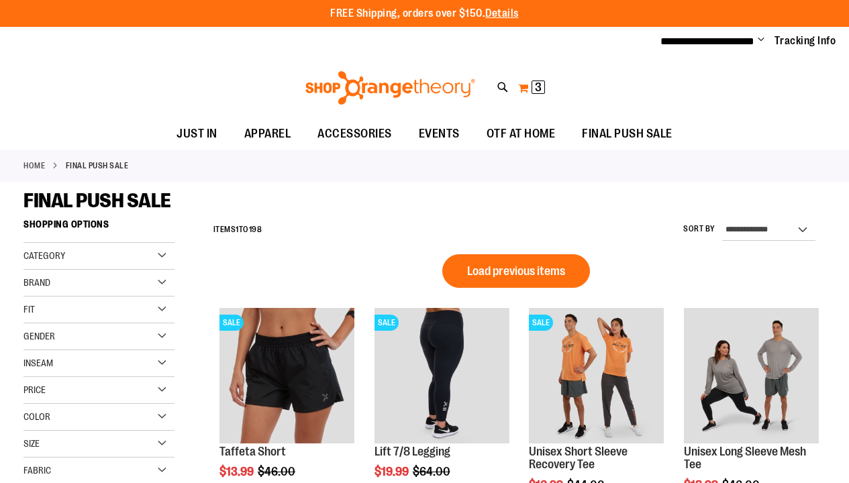
click at [529, 87] on button "My Cart 3 3 items" at bounding box center [531, 87] width 28 height 21
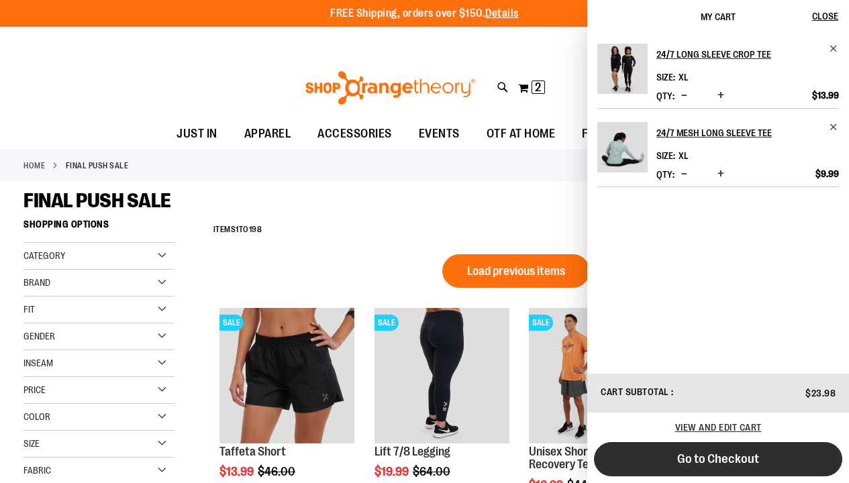
click at [723, 459] on span "Go to Checkout" at bounding box center [718, 459] width 82 height 15
